Goal: Navigation & Orientation: Understand site structure

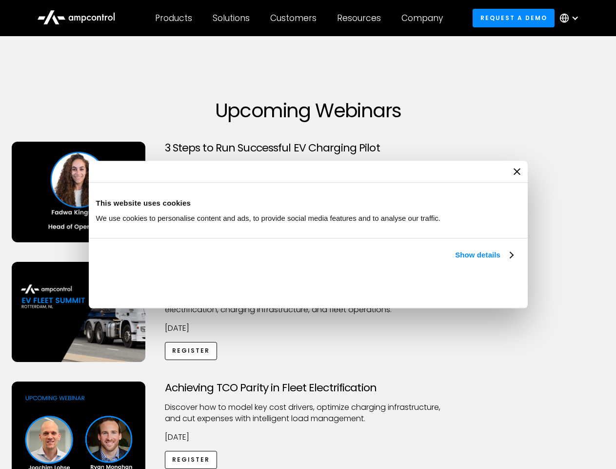
click at [455, 261] on link "Show details" at bounding box center [484, 255] width 58 height 12
click at [0, 0] on div "Necessary cookies help make a website usable by enabling basic functions like p…" at bounding box center [0, 0] width 0 height 0
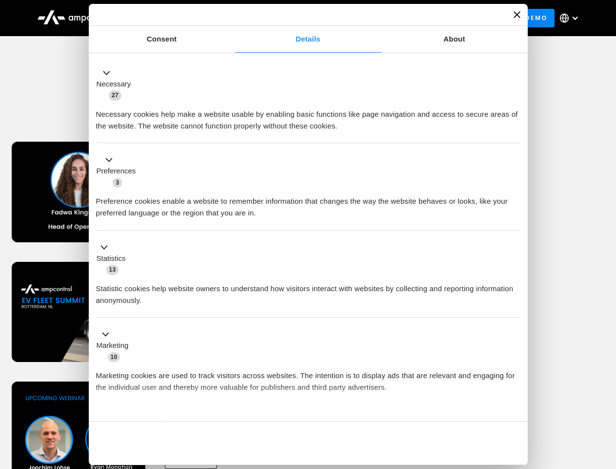
click at [606, 393] on div "Achieving TCO Parity in Fleet Electrification Discover how to model key cost dr…" at bounding box center [308, 457] width 613 height 153
click at [300, 18] on div "Customers" at bounding box center [293, 18] width 46 height 11
click at [173, 18] on div "Products" at bounding box center [173, 18] width 37 height 11
click at [232, 18] on div "Solutions" at bounding box center [231, 18] width 37 height 11
click at [295, 18] on div "Customers" at bounding box center [293, 18] width 46 height 11
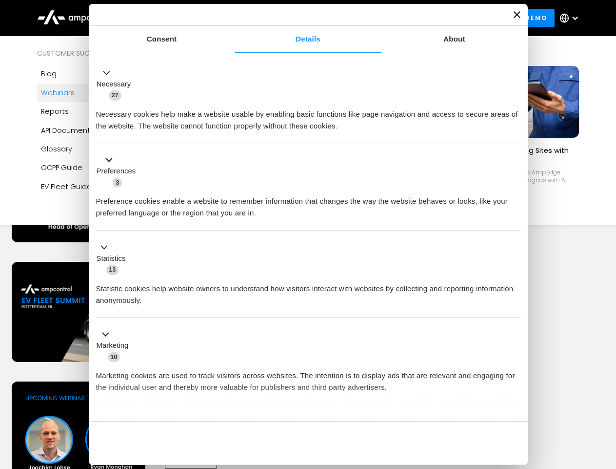
click at [361, 18] on div "Resources" at bounding box center [359, 18] width 44 height 11
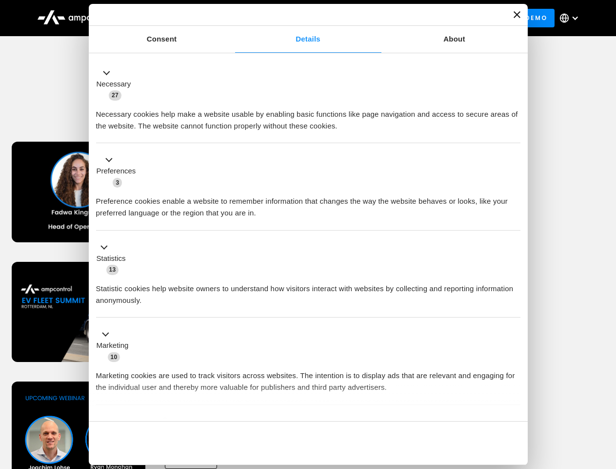
click at [426, 18] on div "Company" at bounding box center [422, 18] width 41 height 11
click at [572, 18] on div at bounding box center [576, 18] width 8 height 8
